Goal: Check status: Check status

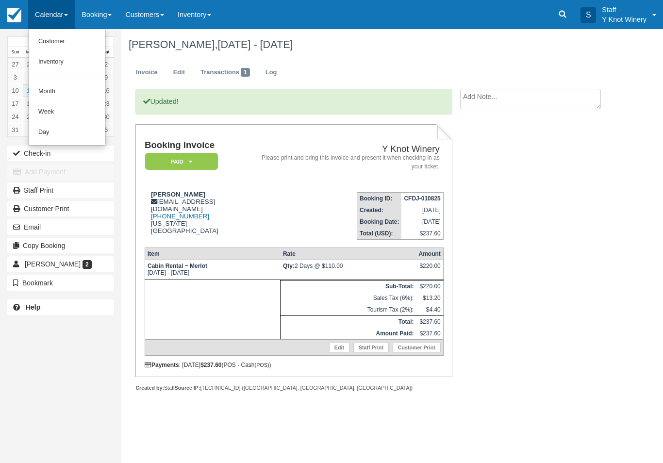
click at [57, 40] on link "Customer" at bounding box center [67, 42] width 77 height 20
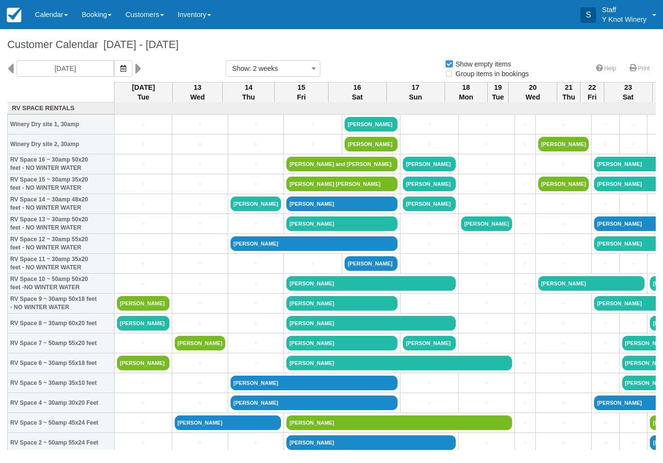
select select
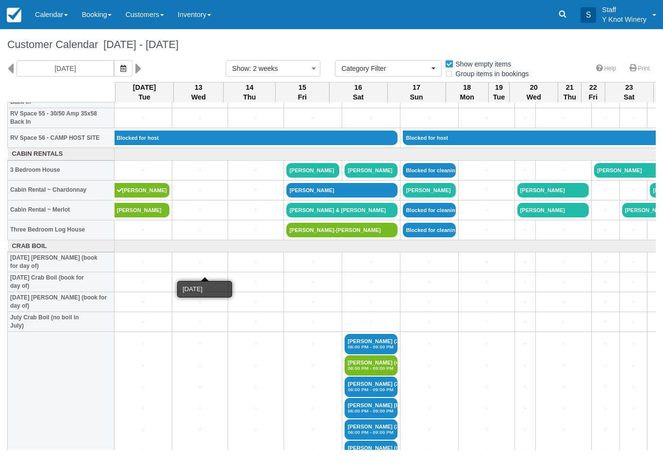
scroll to position [1120, 0]
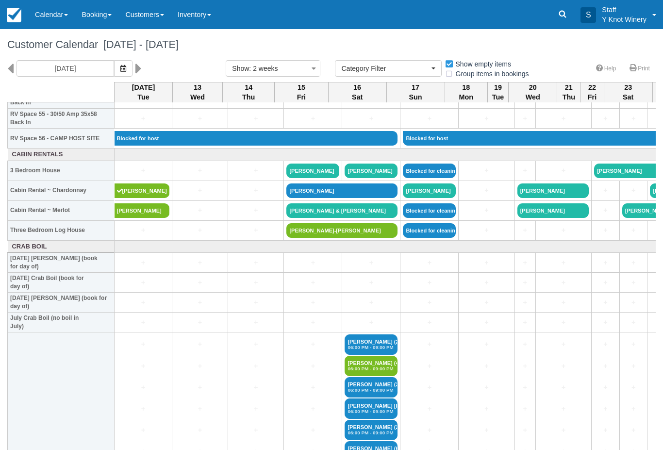
click at [129, 218] on link "[PERSON_NAME]" at bounding box center [141, 210] width 55 height 15
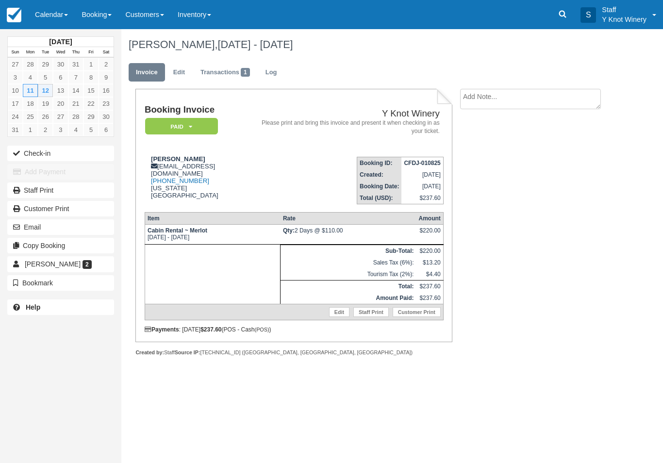
click at [176, 351] on div "Booking Invoice Paid   Pending Reserved Deposit Waiting Cancelled Y Knot Winery…" at bounding box center [293, 222] width 317 height 267
click at [55, 8] on link "Calendar" at bounding box center [51, 14] width 47 height 29
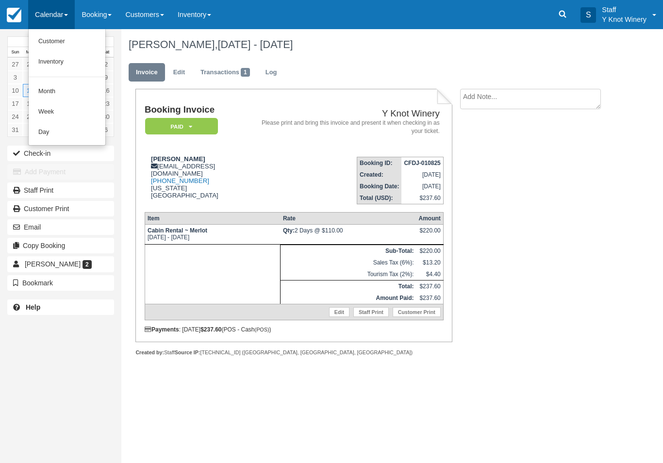
click at [54, 43] on link "Customer" at bounding box center [67, 42] width 77 height 20
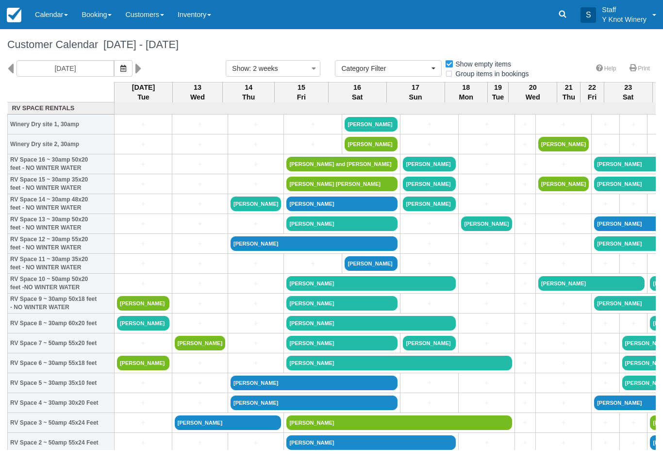
select select
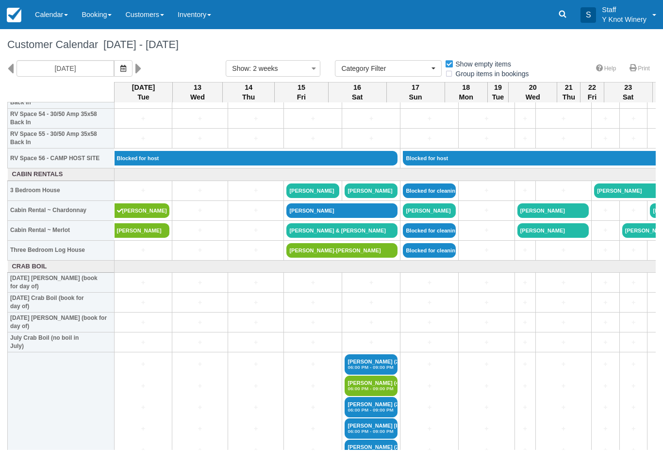
scroll to position [1100, 0]
